Goal: Task Accomplishment & Management: Manage account settings

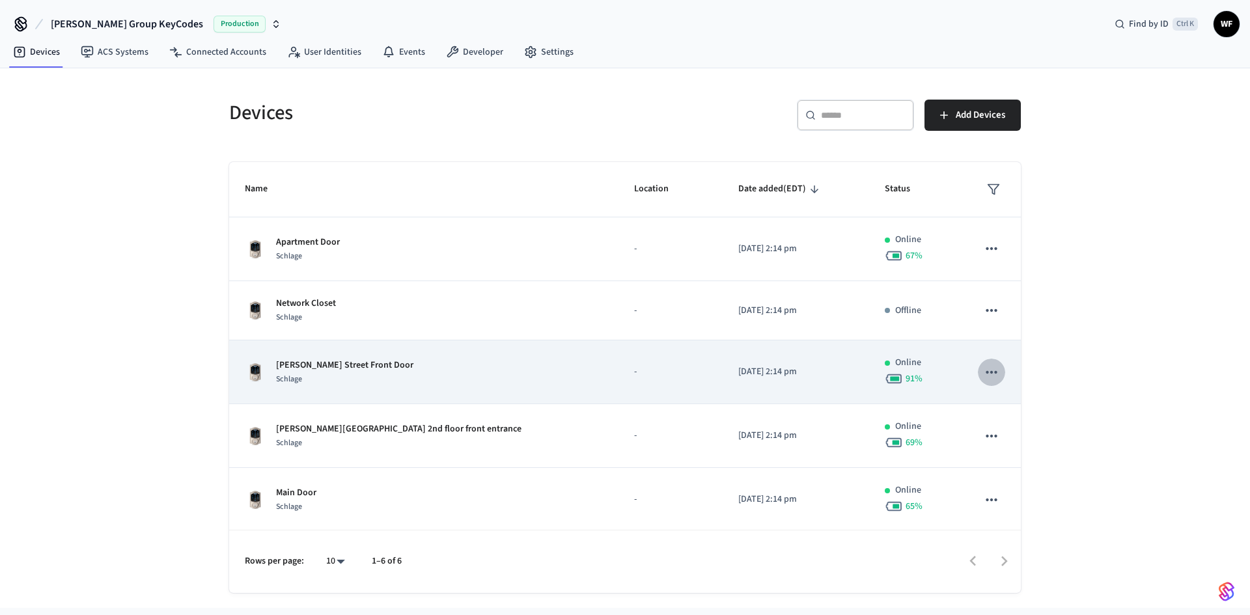
click at [983, 369] on icon "sticky table" at bounding box center [991, 372] width 17 height 17
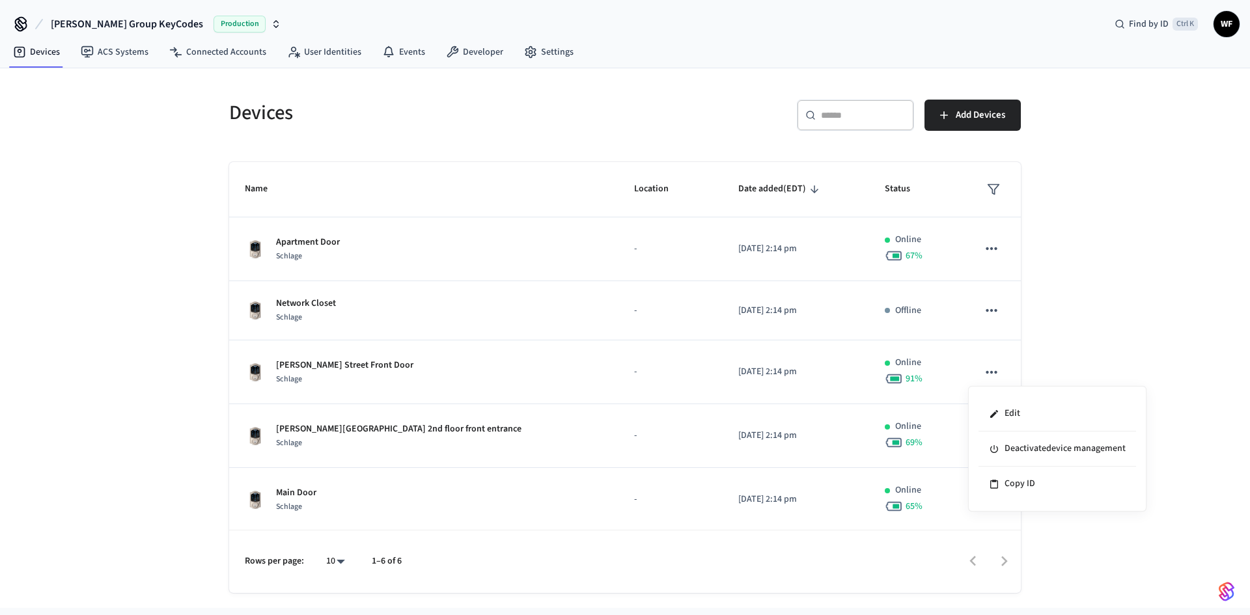
click at [356, 368] on div at bounding box center [625, 307] width 1250 height 615
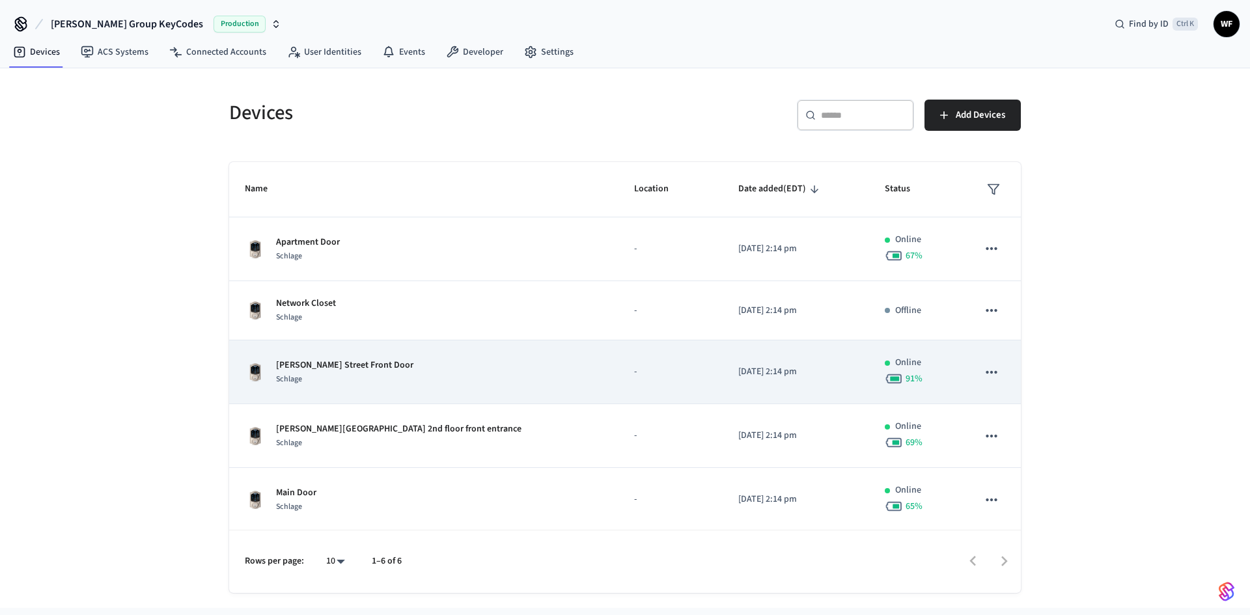
click at [337, 366] on p "Arnold Street Front Door" at bounding box center [344, 366] width 137 height 14
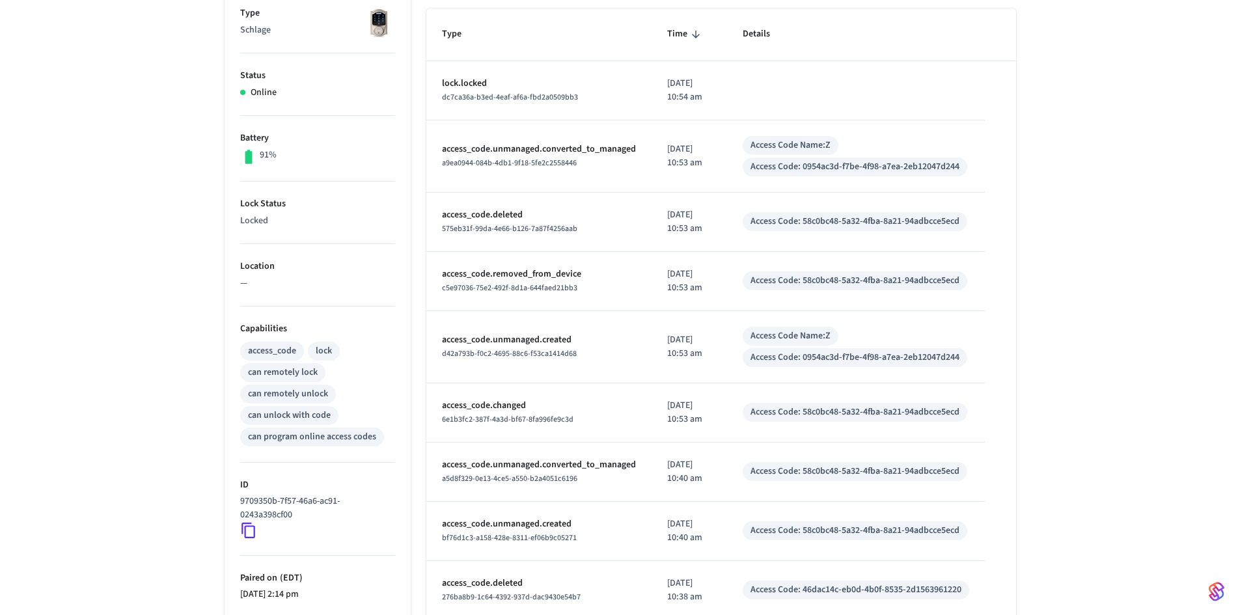
scroll to position [325, 0]
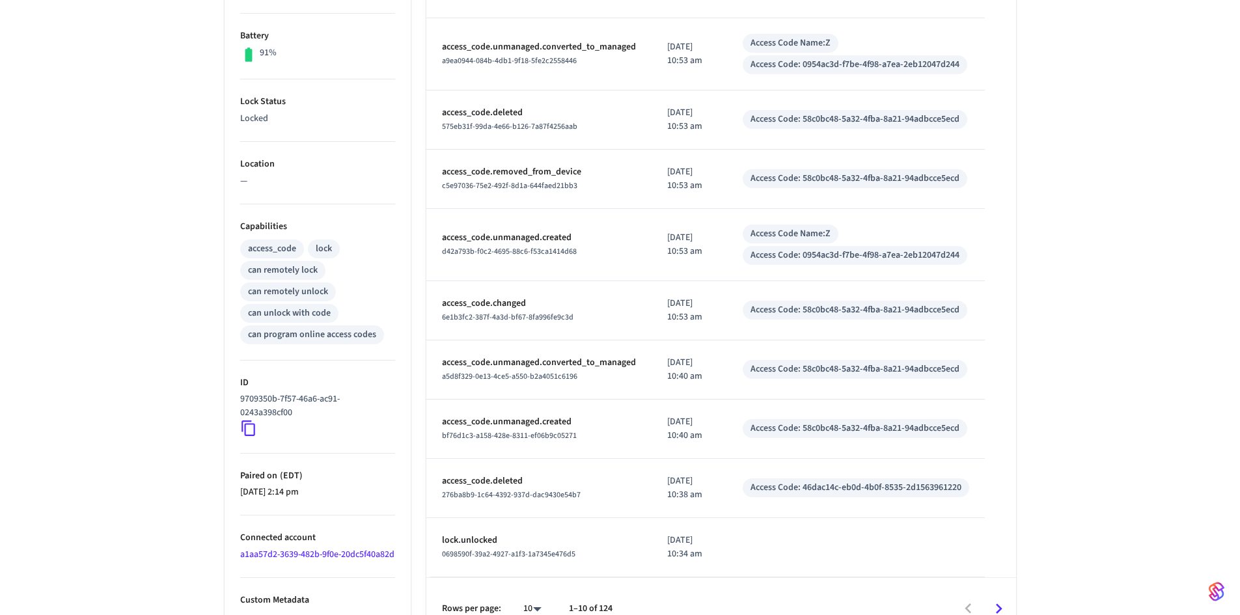
click at [251, 428] on icon at bounding box center [248, 428] width 17 height 17
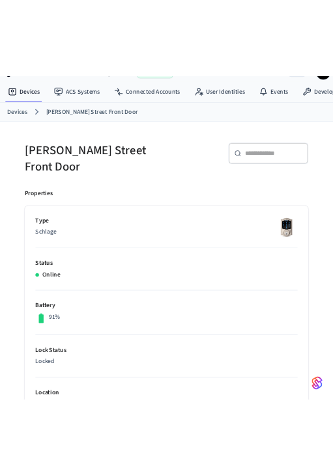
scroll to position [0, 0]
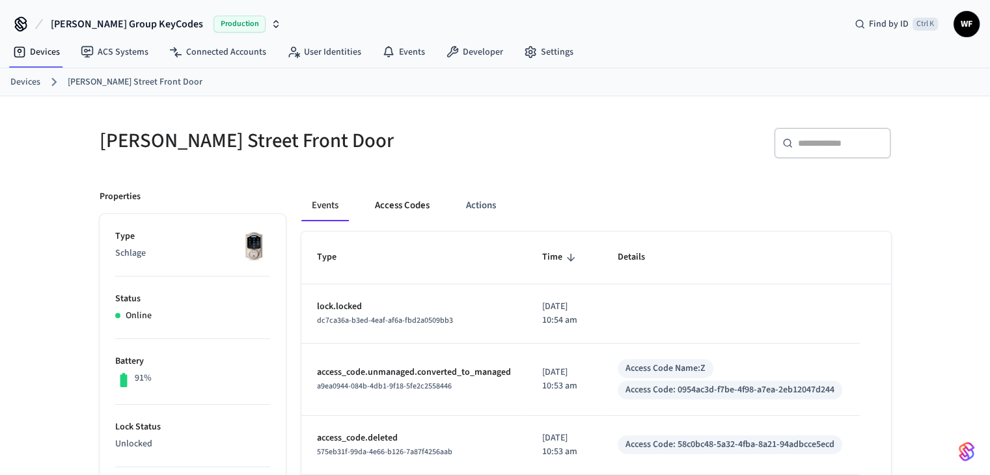
click at [397, 201] on button "Access Codes" at bounding box center [401, 205] width 75 height 31
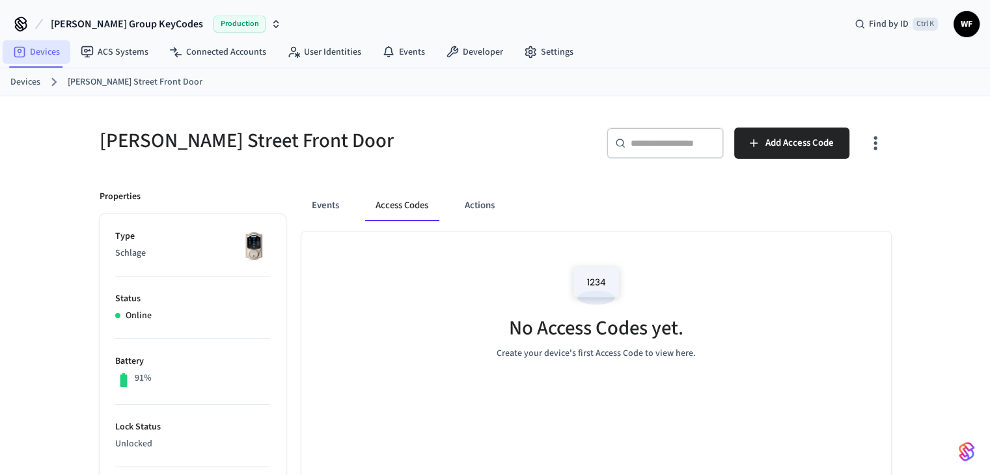
click at [47, 58] on link "Devices" at bounding box center [37, 51] width 68 height 23
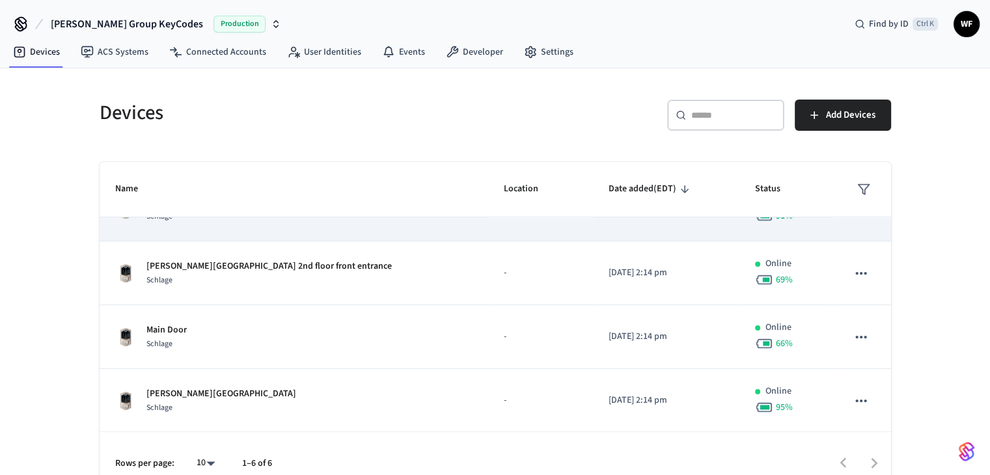
scroll to position [19, 0]
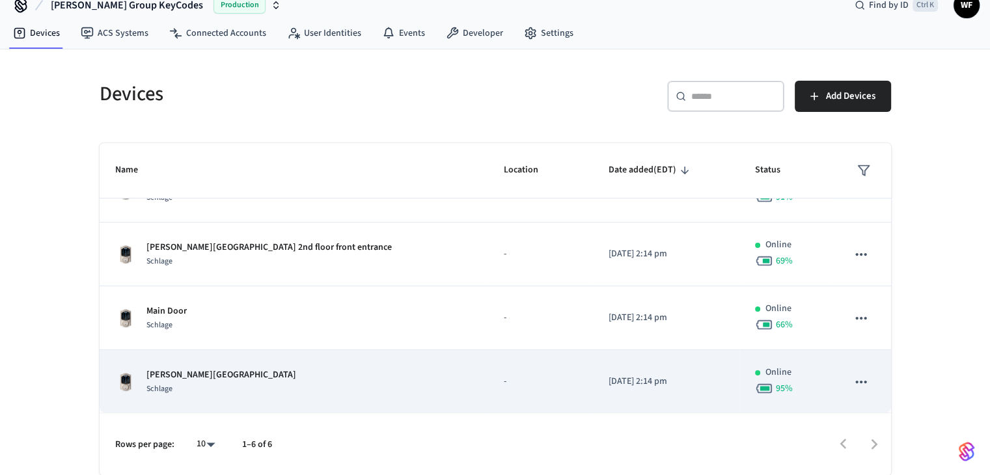
click at [400, 297] on td "Arnold Street 2nd floor Entrance Schlage" at bounding box center [294, 382] width 389 height 64
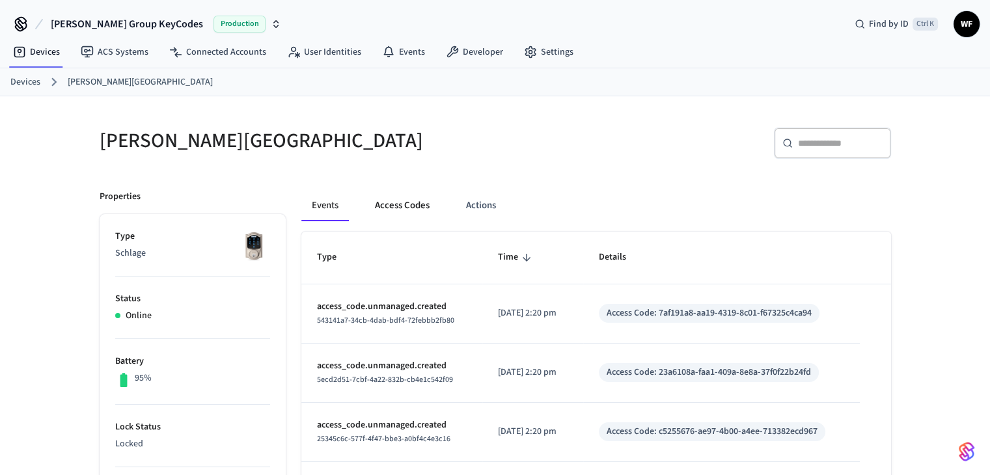
click at [415, 215] on button "Access Codes" at bounding box center [401, 205] width 75 height 31
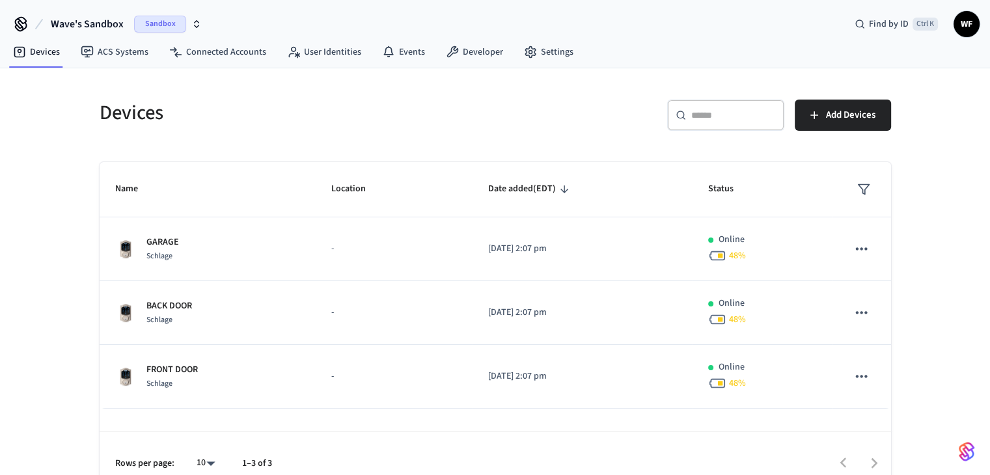
click at [109, 25] on span "Wave's Sandbox" at bounding box center [87, 24] width 73 height 16
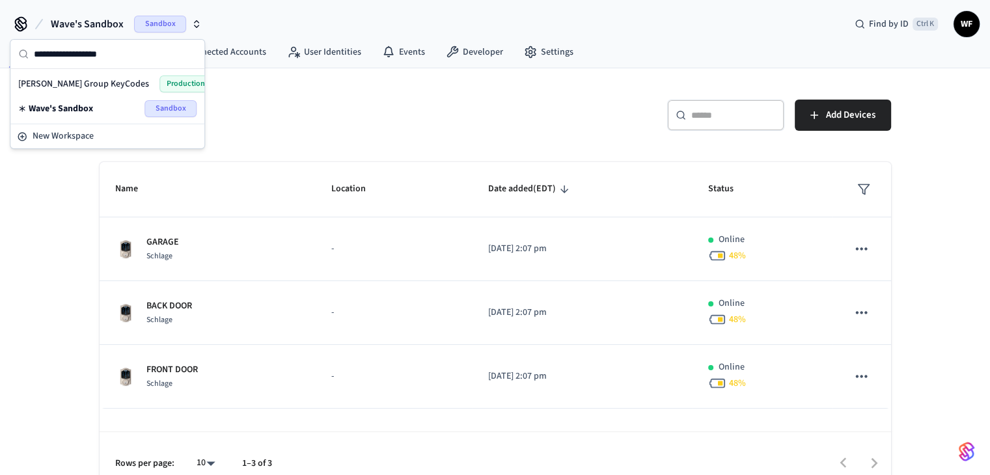
click at [109, 81] on div "Millie Group KeyCodes Production" at bounding box center [107, 83] width 178 height 17
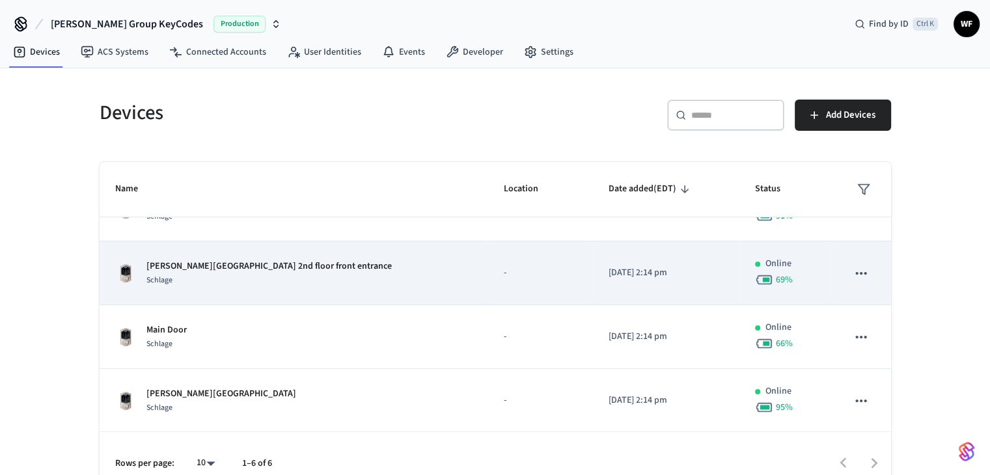
scroll to position [19, 0]
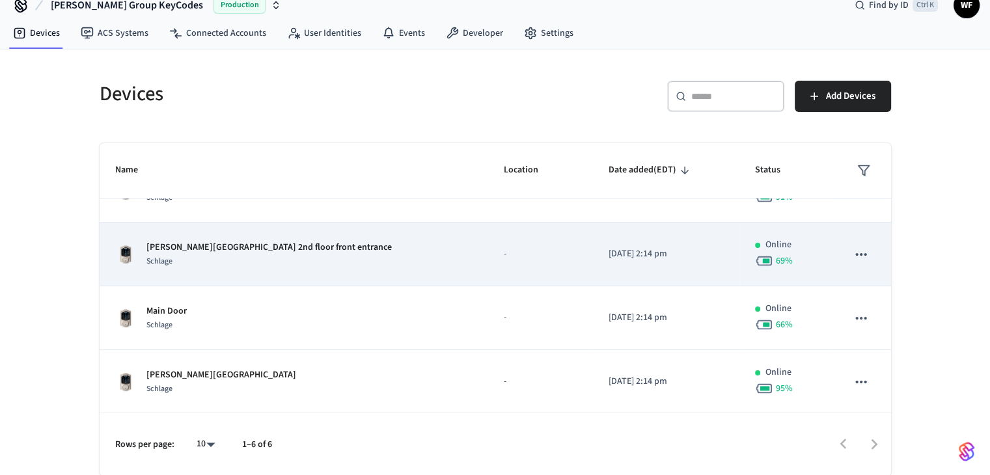
click at [259, 254] on div "Schlage" at bounding box center [268, 261] width 245 height 14
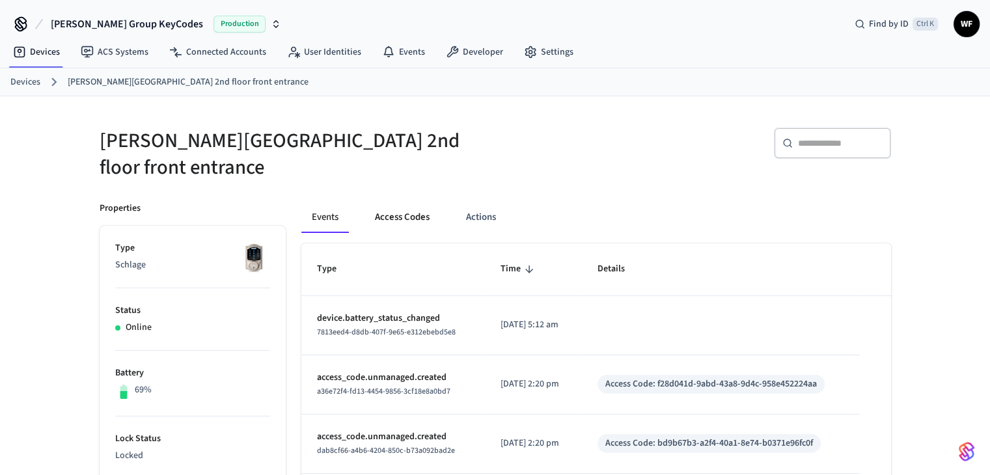
click at [408, 215] on button "Access Codes" at bounding box center [401, 217] width 75 height 31
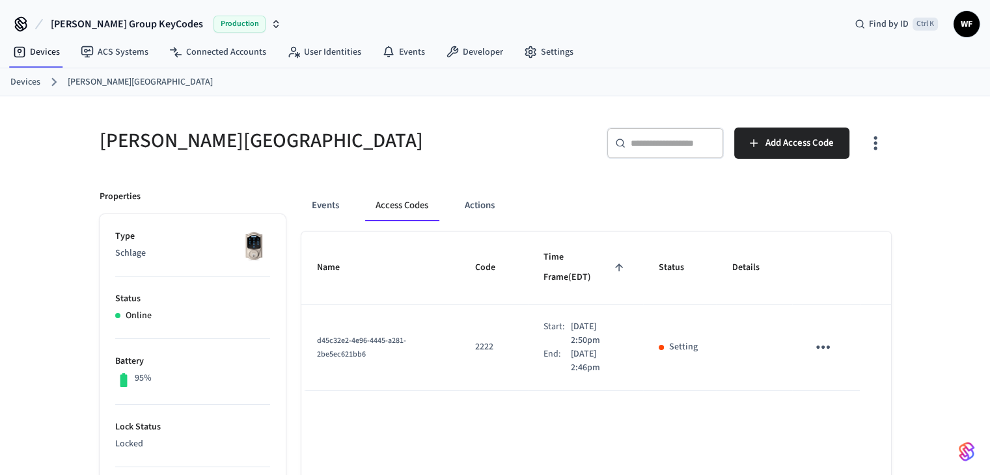
click at [825, 337] on icon "sticky table" at bounding box center [823, 347] width 20 height 20
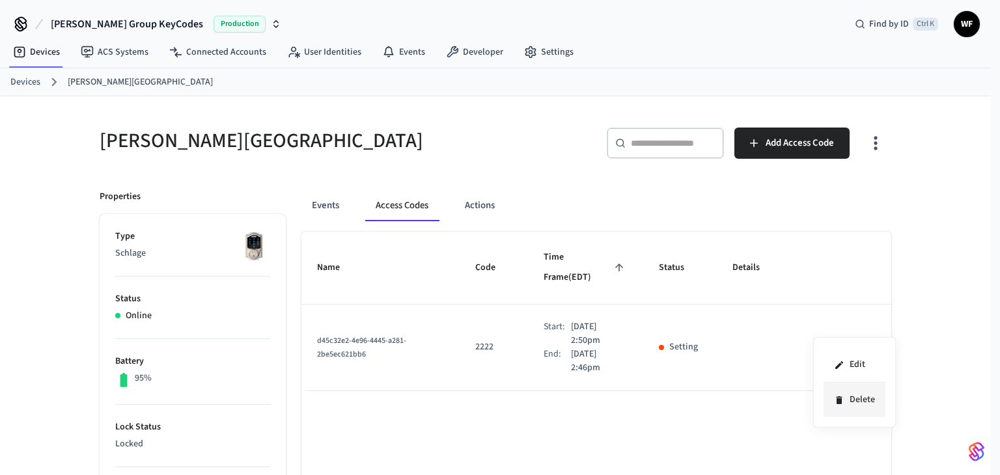
click at [840, 404] on icon at bounding box center [839, 400] width 10 height 10
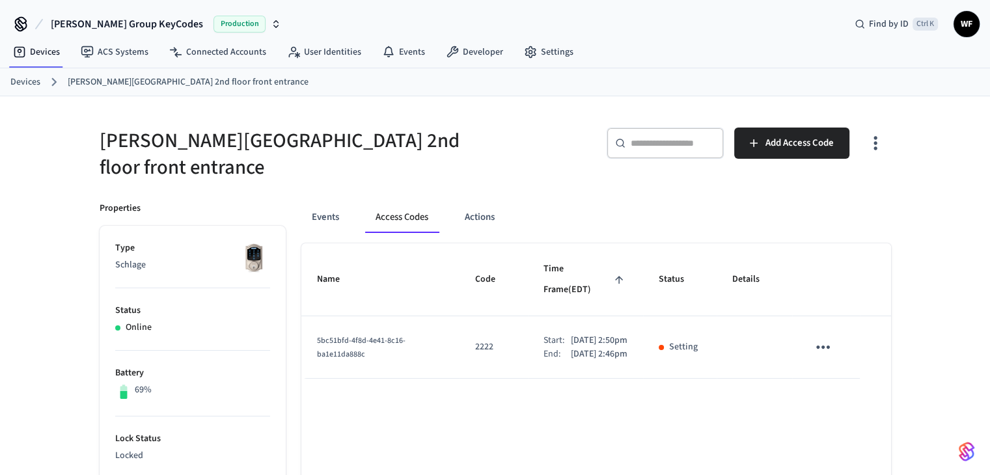
click at [830, 337] on icon "sticky table" at bounding box center [823, 347] width 20 height 20
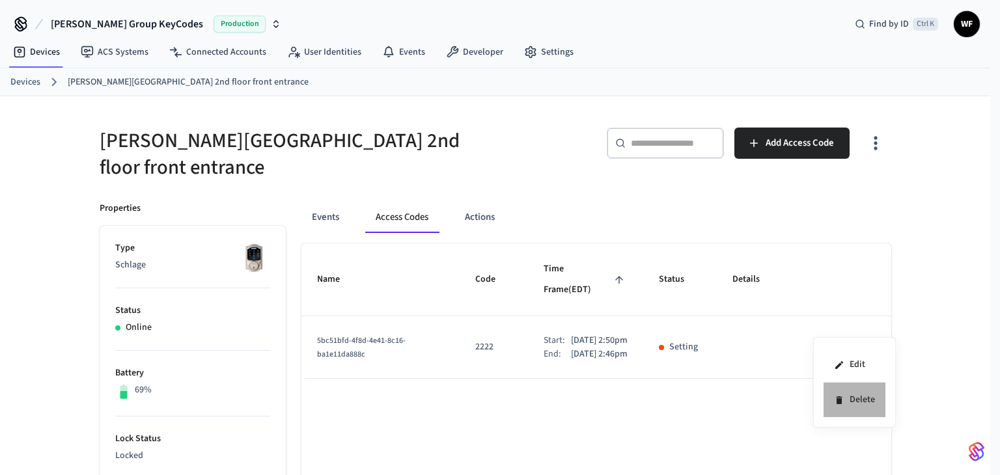
click at [851, 398] on li "Delete" at bounding box center [854, 400] width 62 height 34
